Goal: Task Accomplishment & Management: Use online tool/utility

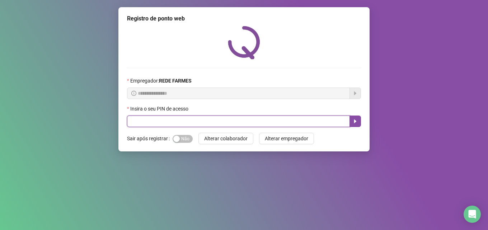
click at [179, 126] on input "text" at bounding box center [238, 121] width 223 height 11
type input "*****"
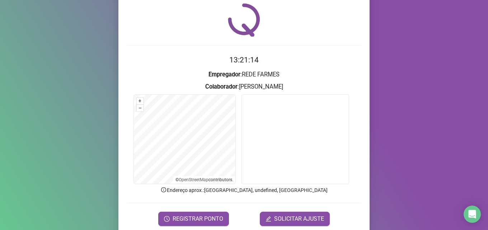
scroll to position [50, 0]
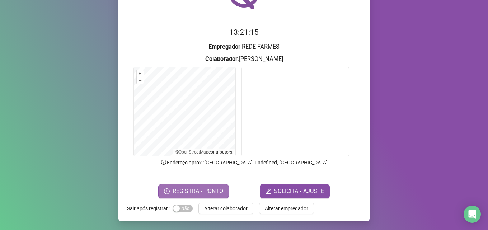
click at [199, 188] on span "REGISTRAR PONTO" at bounding box center [198, 191] width 51 height 9
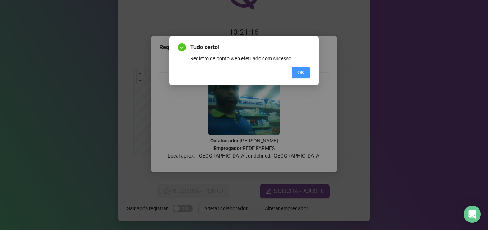
click at [299, 71] on span "OK" at bounding box center [301, 73] width 7 height 8
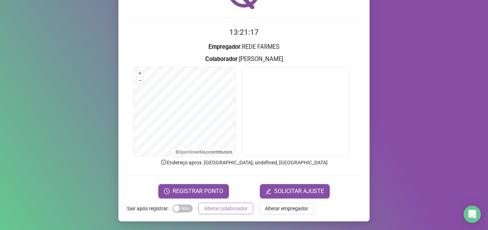
click at [232, 206] on span "Alterar colaborador" at bounding box center [225, 209] width 43 height 8
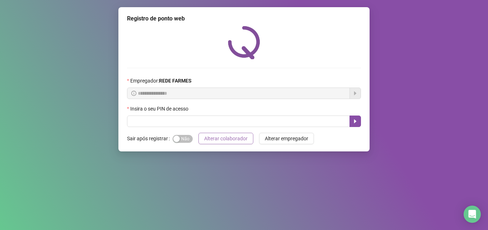
scroll to position [0, 0]
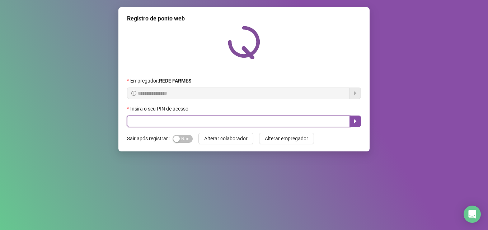
click at [174, 121] on input "text" at bounding box center [238, 121] width 223 height 11
type input "*****"
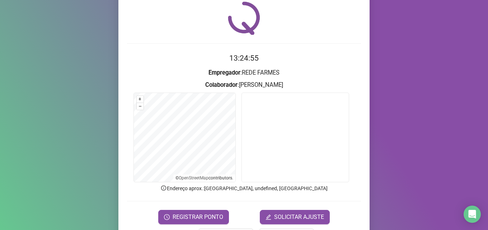
scroll to position [50, 0]
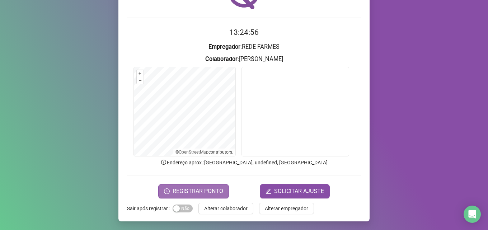
click at [178, 189] on span "REGISTRAR PONTO" at bounding box center [198, 191] width 51 height 9
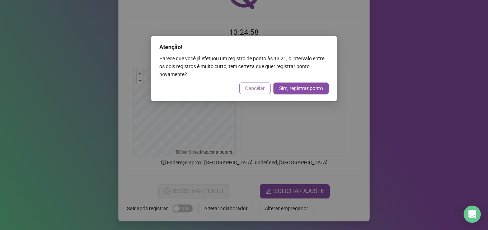
click at [256, 85] on span "Cancelar" at bounding box center [255, 88] width 20 height 8
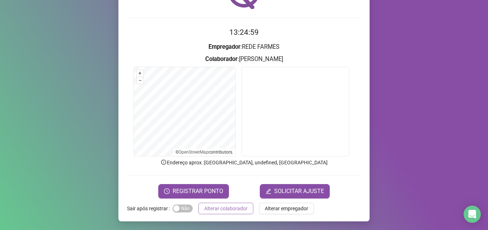
click at [225, 211] on span "Alterar colaborador" at bounding box center [225, 209] width 43 height 8
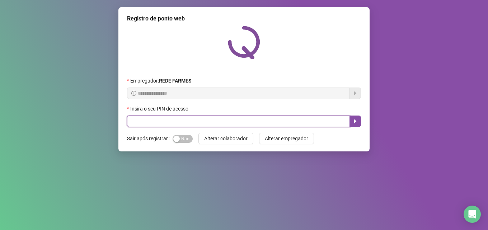
click at [181, 119] on input "text" at bounding box center [238, 121] width 223 height 11
type input "*****"
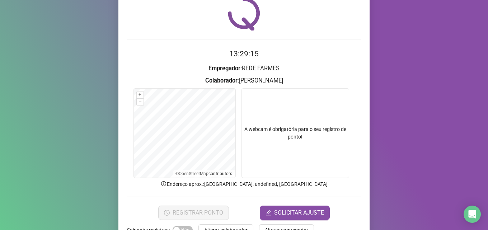
scroll to position [50, 0]
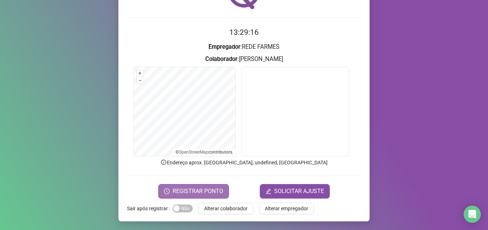
click at [186, 188] on span "REGISTRAR PONTO" at bounding box center [198, 191] width 51 height 9
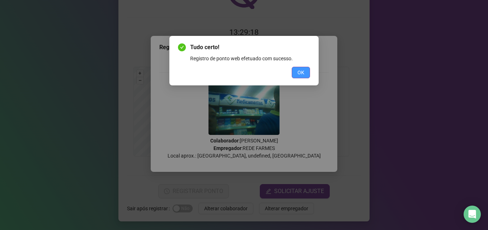
click at [304, 71] on span "OK" at bounding box center [301, 73] width 7 height 8
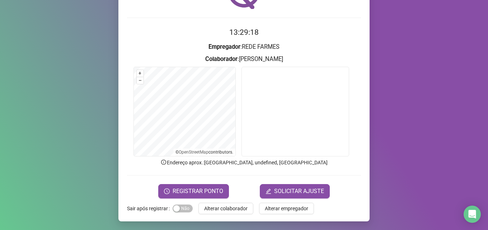
click at [85, 26] on div "Registro de ponto web 13:29:18 Empregador : REDE FARMES Colaborador : [PERSON_N…" at bounding box center [244, 115] width 488 height 230
click at [207, 207] on span "Alterar colaborador" at bounding box center [225, 209] width 43 height 8
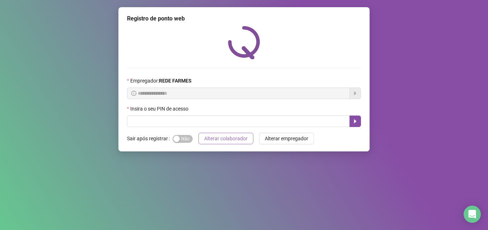
scroll to position [0, 0]
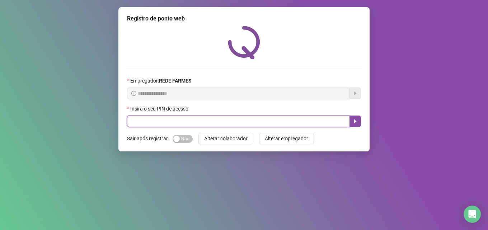
click at [183, 120] on input "text" at bounding box center [238, 121] width 223 height 11
type input "*****"
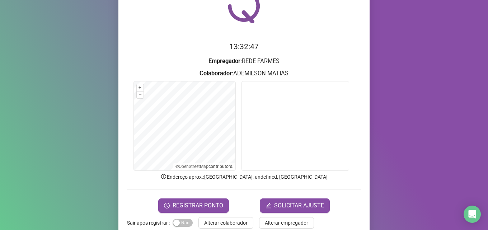
scroll to position [50, 0]
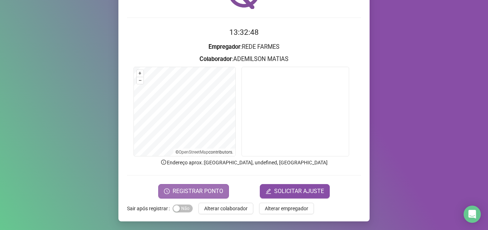
click at [201, 194] on span "REGISTRAR PONTO" at bounding box center [198, 191] width 51 height 9
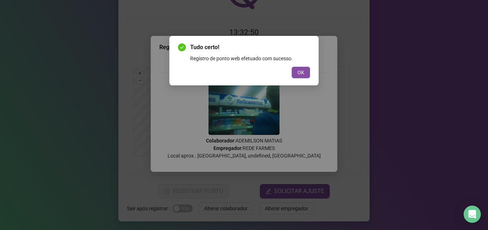
drag, startPoint x: 303, startPoint y: 73, endPoint x: 299, endPoint y: 75, distance: 4.7
click at [303, 73] on span "OK" at bounding box center [301, 73] width 7 height 8
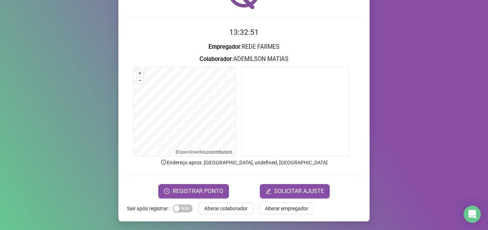
click at [229, 207] on span "Alterar colaborador" at bounding box center [225, 209] width 43 height 8
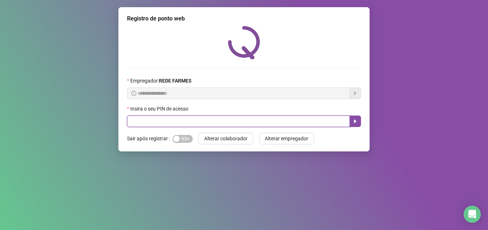
click at [171, 123] on input "text" at bounding box center [238, 121] width 223 height 11
type input "*****"
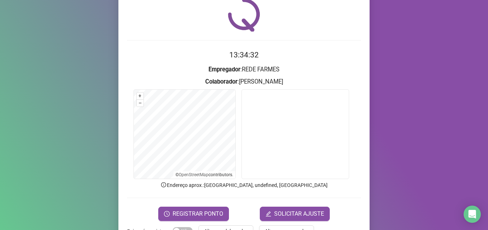
scroll to position [50, 0]
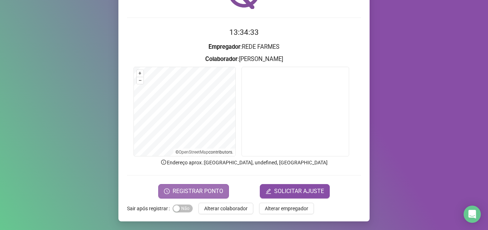
click at [185, 192] on span "REGISTRAR PONTO" at bounding box center [198, 191] width 51 height 9
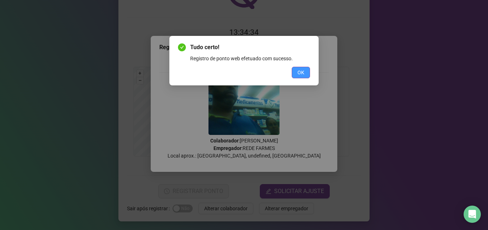
click at [302, 72] on span "OK" at bounding box center [301, 73] width 7 height 8
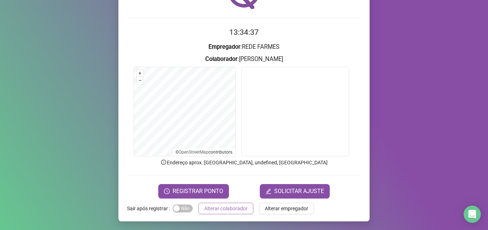
click at [226, 209] on span "Alterar colaborador" at bounding box center [225, 209] width 43 height 8
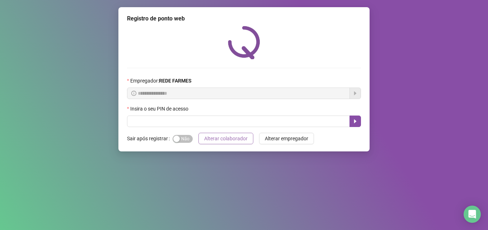
scroll to position [0, 0]
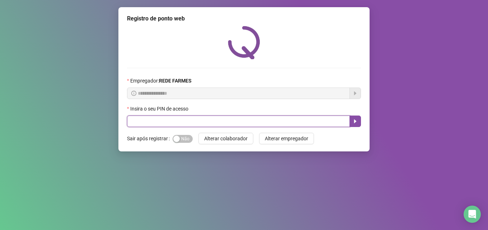
click at [165, 122] on input "text" at bounding box center [238, 121] width 223 height 11
type input "*****"
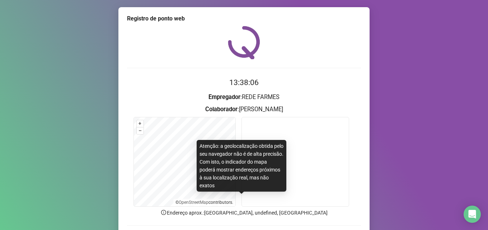
scroll to position [50, 0]
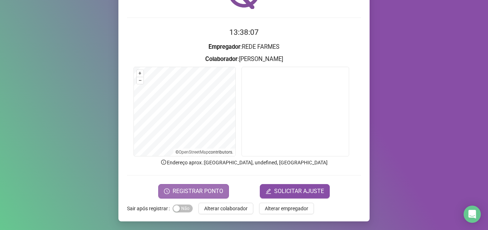
click at [206, 195] on span "REGISTRAR PONTO" at bounding box center [198, 191] width 51 height 9
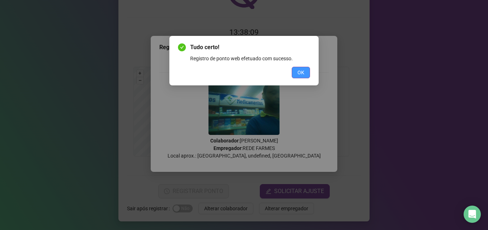
click at [299, 73] on span "OK" at bounding box center [301, 73] width 7 height 8
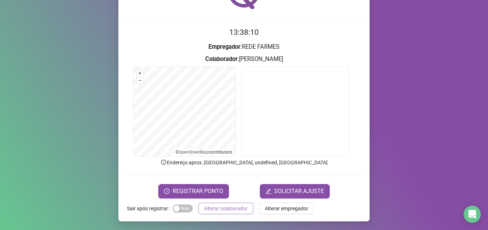
click at [225, 210] on span "Alterar colaborador" at bounding box center [225, 209] width 43 height 8
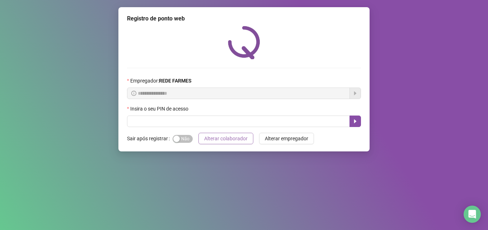
scroll to position [0, 0]
